Goal: Navigation & Orientation: Find specific page/section

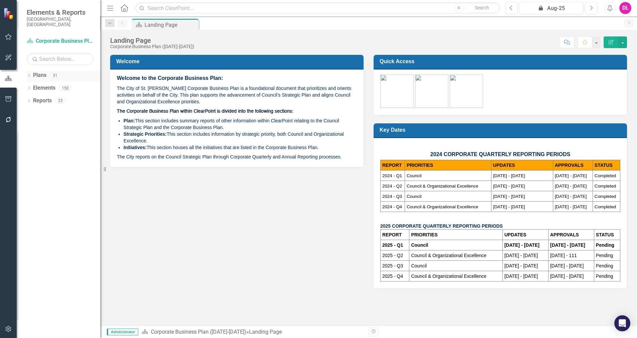
click at [31, 74] on icon "Dropdown" at bounding box center [29, 76] width 5 height 4
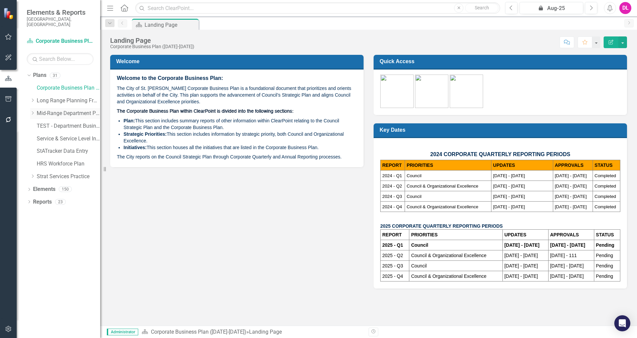
click at [34, 111] on icon "Dropdown" at bounding box center [32, 113] width 5 height 4
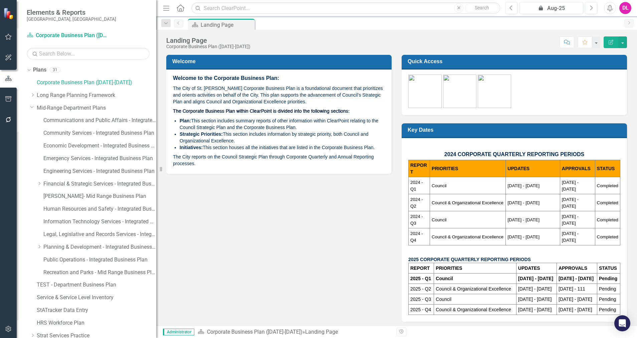
drag, startPoint x: 101, startPoint y: 200, endPoint x: 156, endPoint y: 201, distance: 55.5
click at [156, 201] on div "Resize" at bounding box center [158, 169] width 5 height 338
click at [54, 235] on link "Legal, Legislative and Records Services - Integrated Business Plan" at bounding box center [99, 235] width 113 height 8
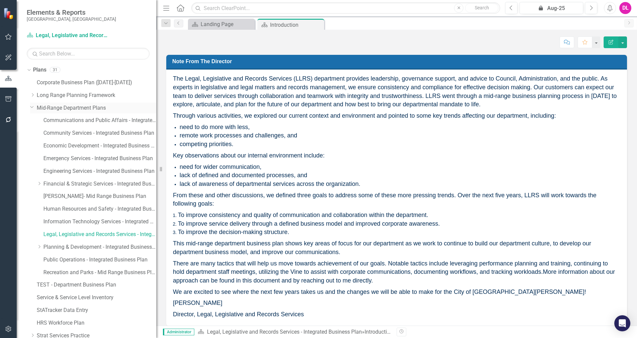
click at [30, 108] on icon "Dropdown" at bounding box center [32, 106] width 4 height 5
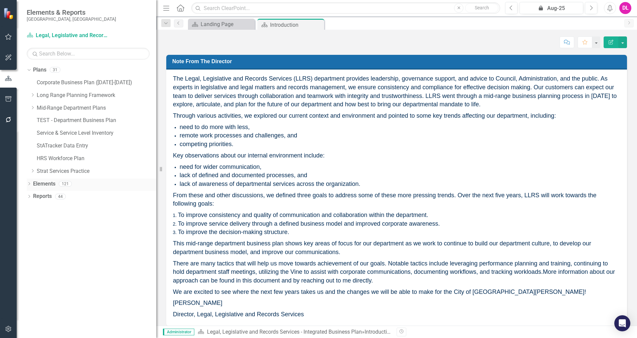
click at [30, 184] on icon at bounding box center [29, 183] width 2 height 3
click at [33, 221] on icon "Dropdown" at bounding box center [32, 222] width 5 height 4
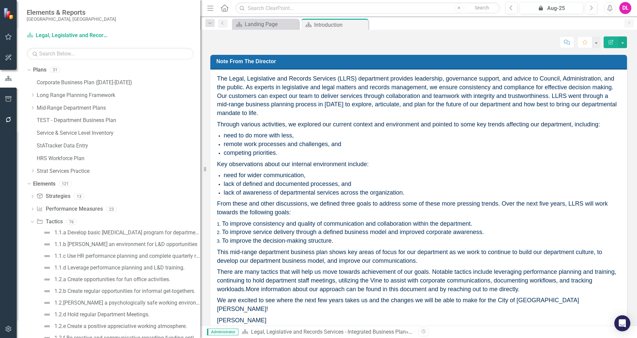
drag, startPoint x: 158, startPoint y: 220, endPoint x: 235, endPoint y: 221, distance: 76.8
click at [235, 221] on div "Elements & Reports City of St. Albert, AB Plan Legal, Legislative and Records S…" at bounding box center [318, 169] width 637 height 338
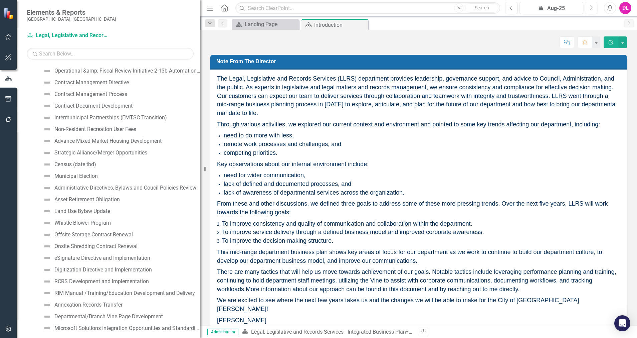
scroll to position [802, 0]
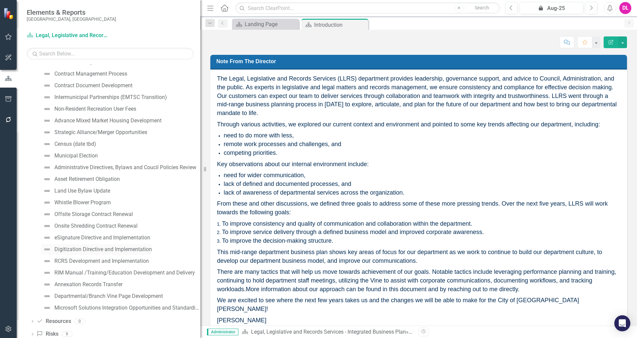
click at [111, 250] on div "Digitization Directive and Implementation" at bounding box center [103, 249] width 98 height 6
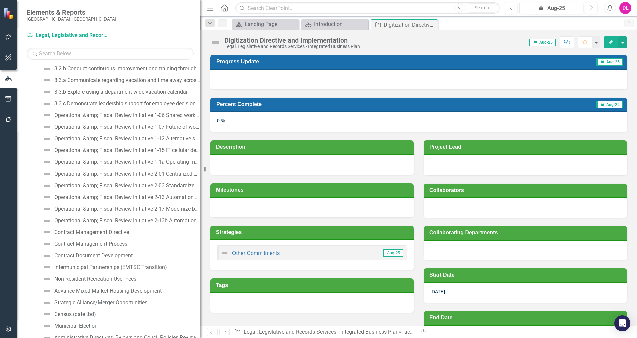
scroll to position [618, 0]
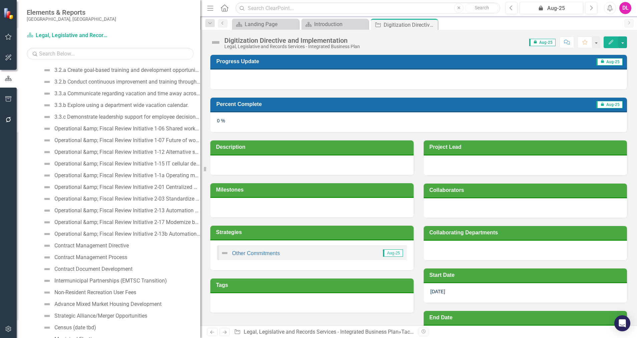
drag, startPoint x: 202, startPoint y: 253, endPoint x: 230, endPoint y: 250, distance: 27.2
click at [230, 250] on div "Elements & Reports City of St. Albert, AB Plan Legal, Legislative and Records S…" at bounding box center [318, 169] width 637 height 338
click at [178, 189] on div "Operational &amp; Fiscal Review Initiative 2-01 Centralized Asset Management" at bounding box center [127, 187] width 146 height 6
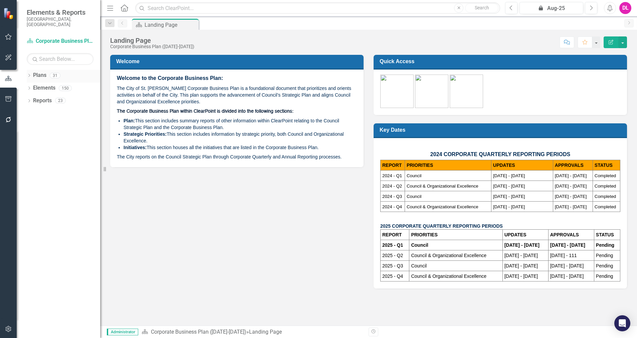
click at [29, 74] on icon at bounding box center [29, 75] width 2 height 3
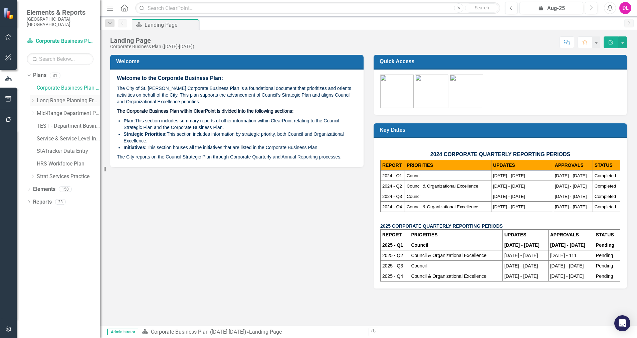
click at [33, 98] on icon "Dropdown" at bounding box center [32, 100] width 5 height 4
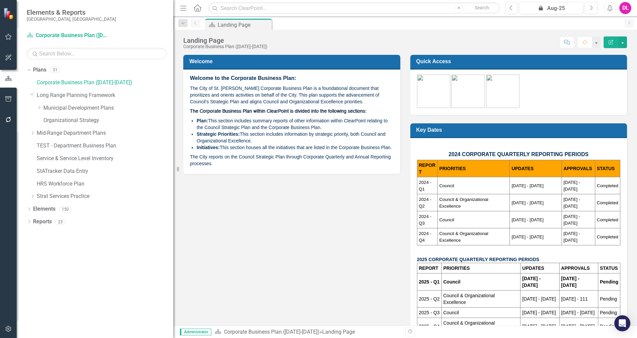
drag, startPoint x: 102, startPoint y: 120, endPoint x: 173, endPoint y: 125, distance: 71.3
click at [173, 125] on div "Resize" at bounding box center [175, 169] width 5 height 338
